Goal: Find specific page/section: Find specific page/section

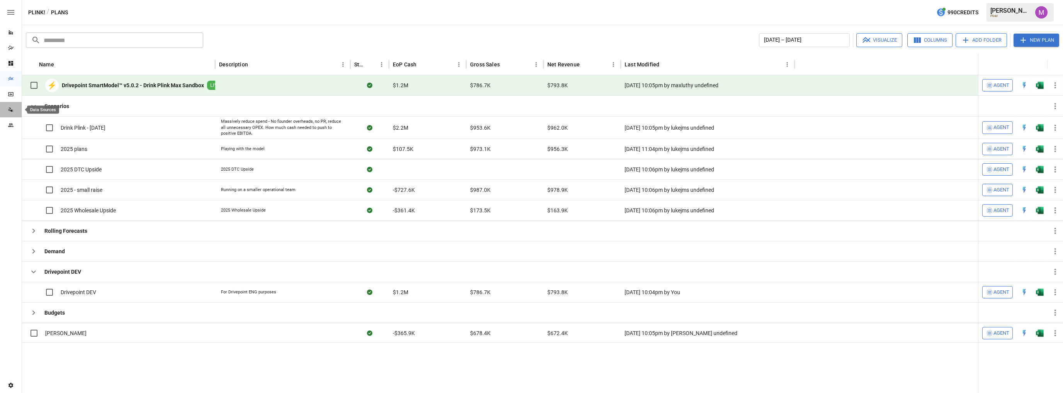
click at [9, 112] on icon "Data Sources" at bounding box center [11, 110] width 6 height 6
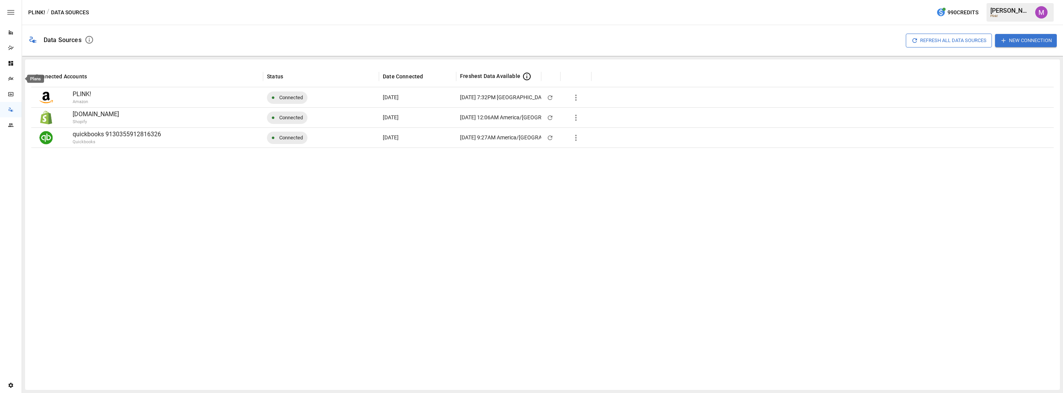
click at [8, 78] on icon "Plans" at bounding box center [11, 79] width 6 height 6
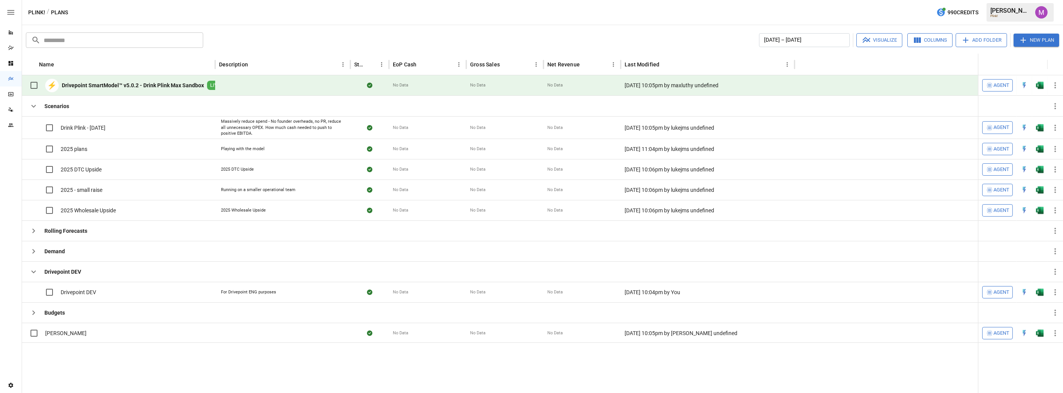
click at [107, 86] on b "Drivepoint SmartModel™ v5.0.2 - Drink Plink Max Sandbox" at bounding box center [133, 86] width 142 height 8
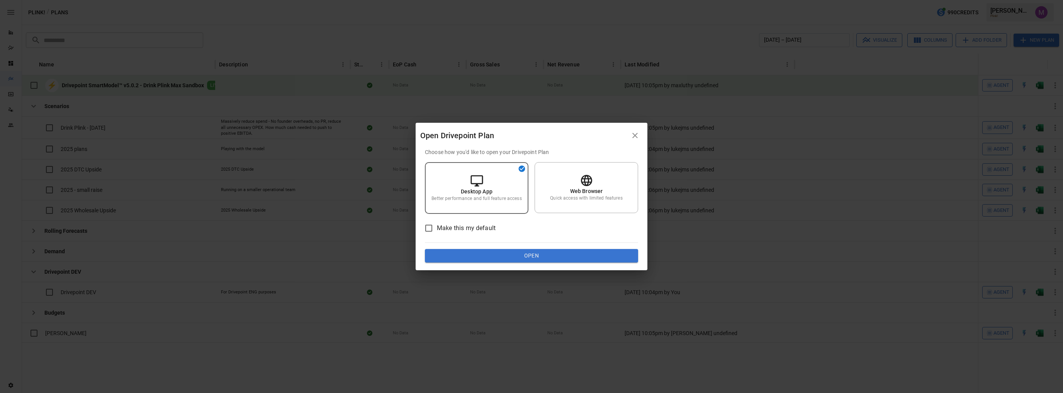
click at [545, 258] on button "Open" at bounding box center [531, 256] width 213 height 14
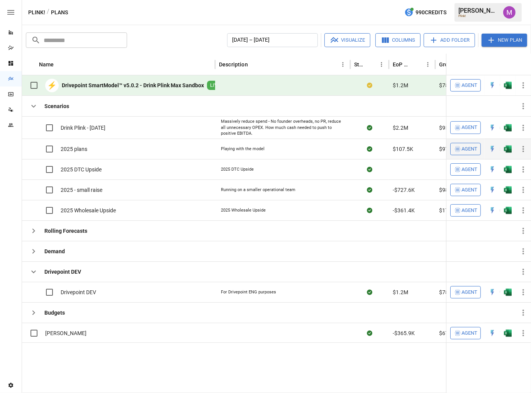
click at [80, 147] on span "2025 plans" at bounding box center [74, 149] width 27 height 8
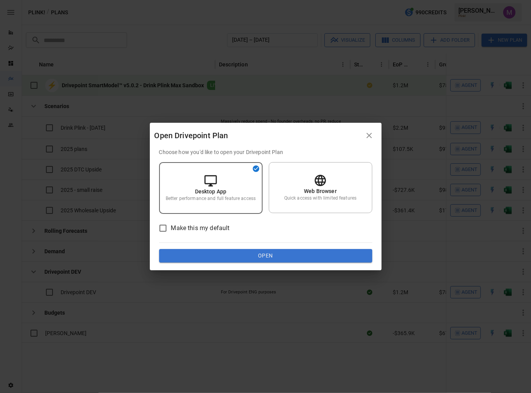
click at [269, 256] on button "Open" at bounding box center [265, 256] width 213 height 14
